Goal: Task Accomplishment & Management: Complete application form

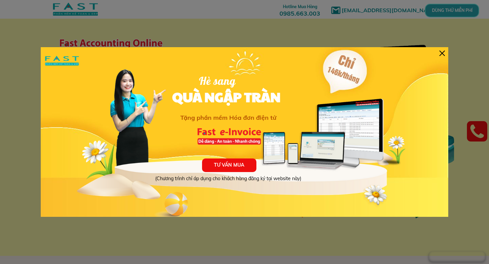
click at [445, 51] on div "TƯ VẤN MUA (Chương trình chỉ áp dụng cho khách hàng đăng ký tại website này) Hè…" at bounding box center [244, 132] width 407 height 170
click at [444, 52] on div at bounding box center [441, 53] width 5 height 5
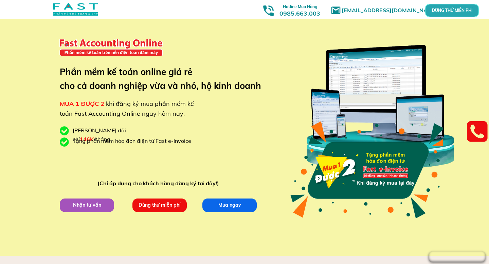
click at [448, 12] on p "DÙNG THỬ MIỄN PHÍ" at bounding box center [452, 10] width 16 height 4
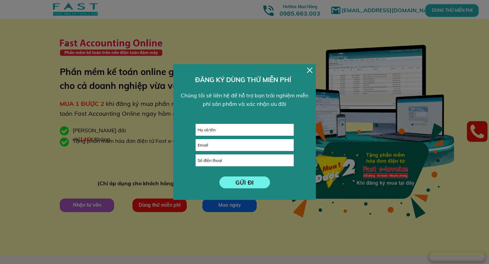
click at [234, 130] on input "text" at bounding box center [244, 129] width 97 height 11
type input "phuong"
click at [232, 142] on input "email" at bounding box center [244, 145] width 97 height 11
type input "[EMAIL_ADDRESS][DOMAIN_NAME]"
click at [243, 159] on input "tel" at bounding box center [244, 160] width 97 height 11
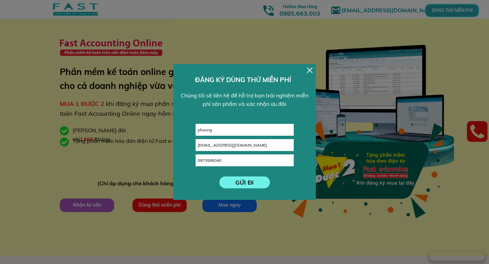
type input "0973595040"
click at [235, 184] on p "GỬI ĐI" at bounding box center [244, 183] width 51 height 12
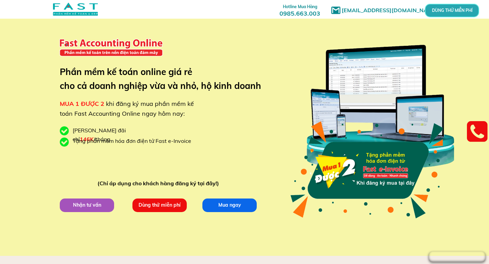
click at [0, 0] on div at bounding box center [0, 0] width 0 height 0
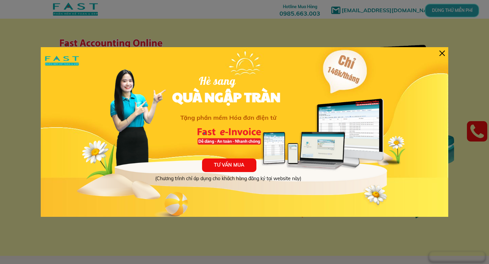
click at [445, 50] on div "TƯ VẤN MUA (Chương trình chỉ áp dụng cho khách hàng đăng ký tại website này) Hè…" at bounding box center [244, 132] width 407 height 170
click at [443, 52] on div at bounding box center [441, 53] width 5 height 5
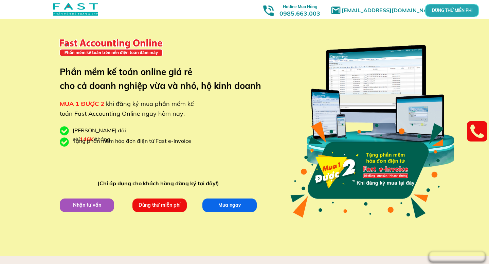
click at [152, 206] on p "Dùng thử miễn phí" at bounding box center [159, 205] width 54 height 14
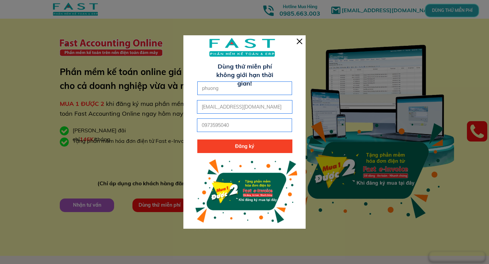
click at [266, 149] on p "Đăng ký" at bounding box center [244, 147] width 95 height 14
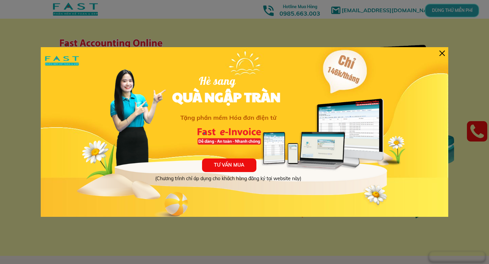
click at [443, 54] on div at bounding box center [441, 53] width 5 height 5
